Goal: Book appointment/travel/reservation

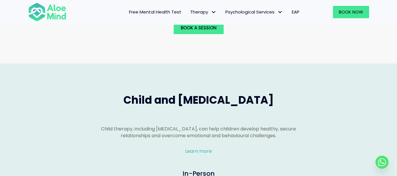
scroll to position [669, 0]
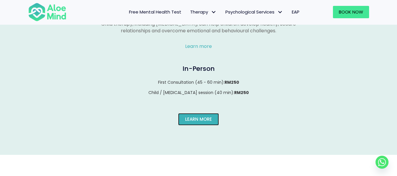
click at [206, 116] on span "Learn More" at bounding box center [198, 119] width 27 height 6
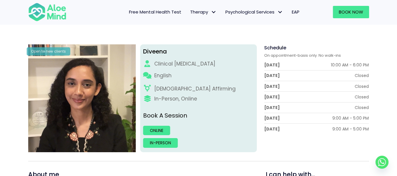
scroll to position [46, 0]
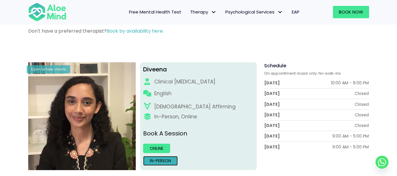
click at [168, 160] on link "In-person" at bounding box center [160, 160] width 35 height 9
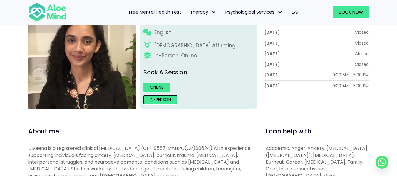
scroll to position [0, 0]
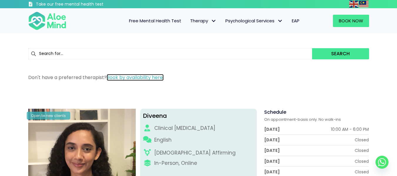
click at [135, 76] on link "Book by availability here." at bounding box center [135, 77] width 57 height 7
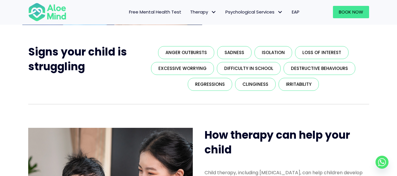
scroll to position [97, 0]
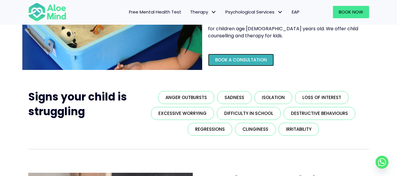
click at [220, 63] on span "Book a Consultation" at bounding box center [241, 60] width 52 height 6
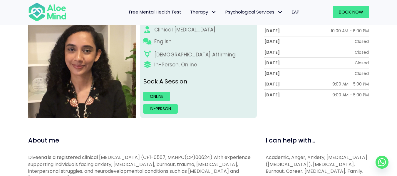
scroll to position [96, 0]
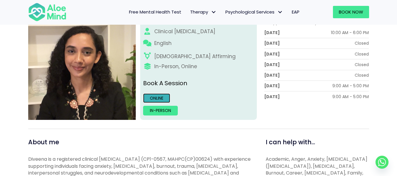
click at [161, 96] on link "Online" at bounding box center [156, 97] width 27 height 9
